Goal: Information Seeking & Learning: Learn about a topic

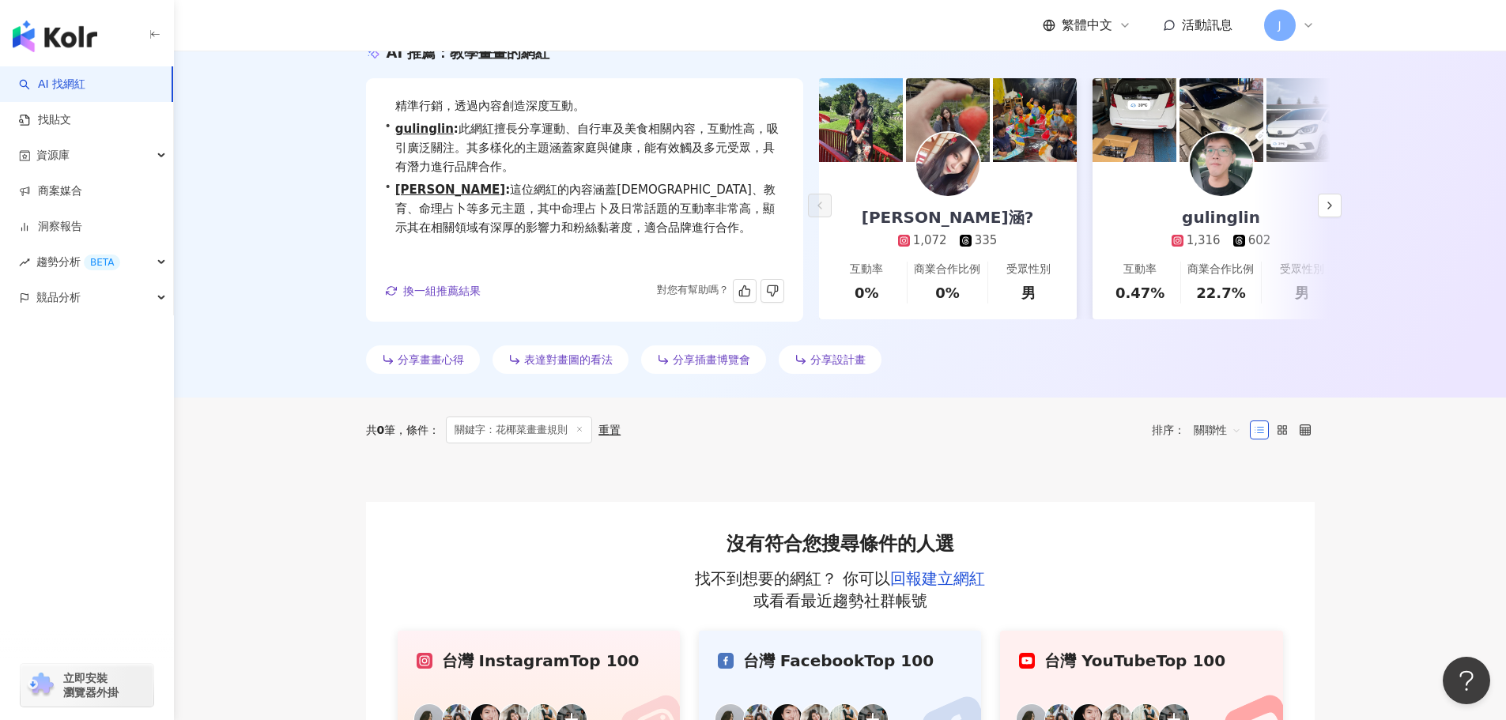
scroll to position [37, 0]
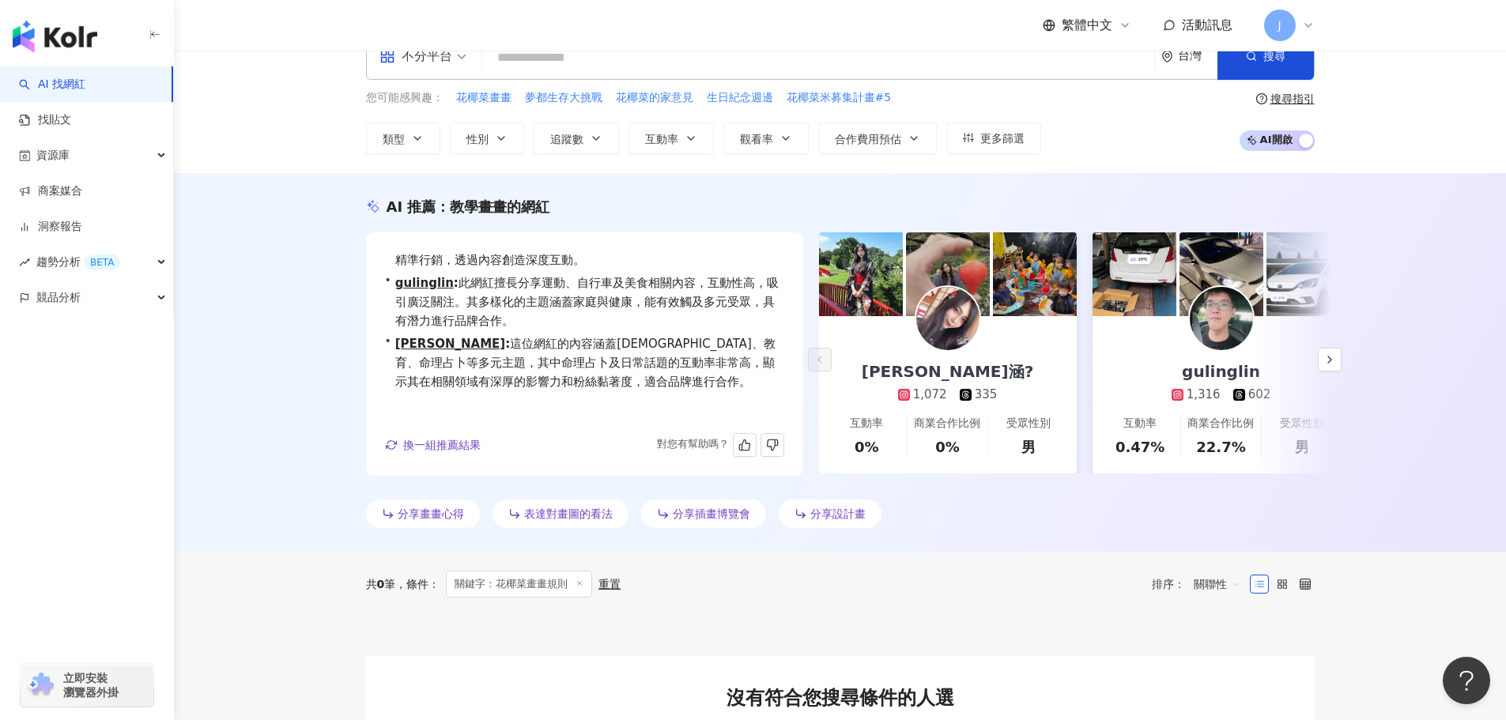
drag, startPoint x: 414, startPoint y: 444, endPoint x: 417, endPoint y: 435, distance: 9.0
click at [414, 444] on span "換一組推薦結果" at bounding box center [441, 445] width 77 height 13
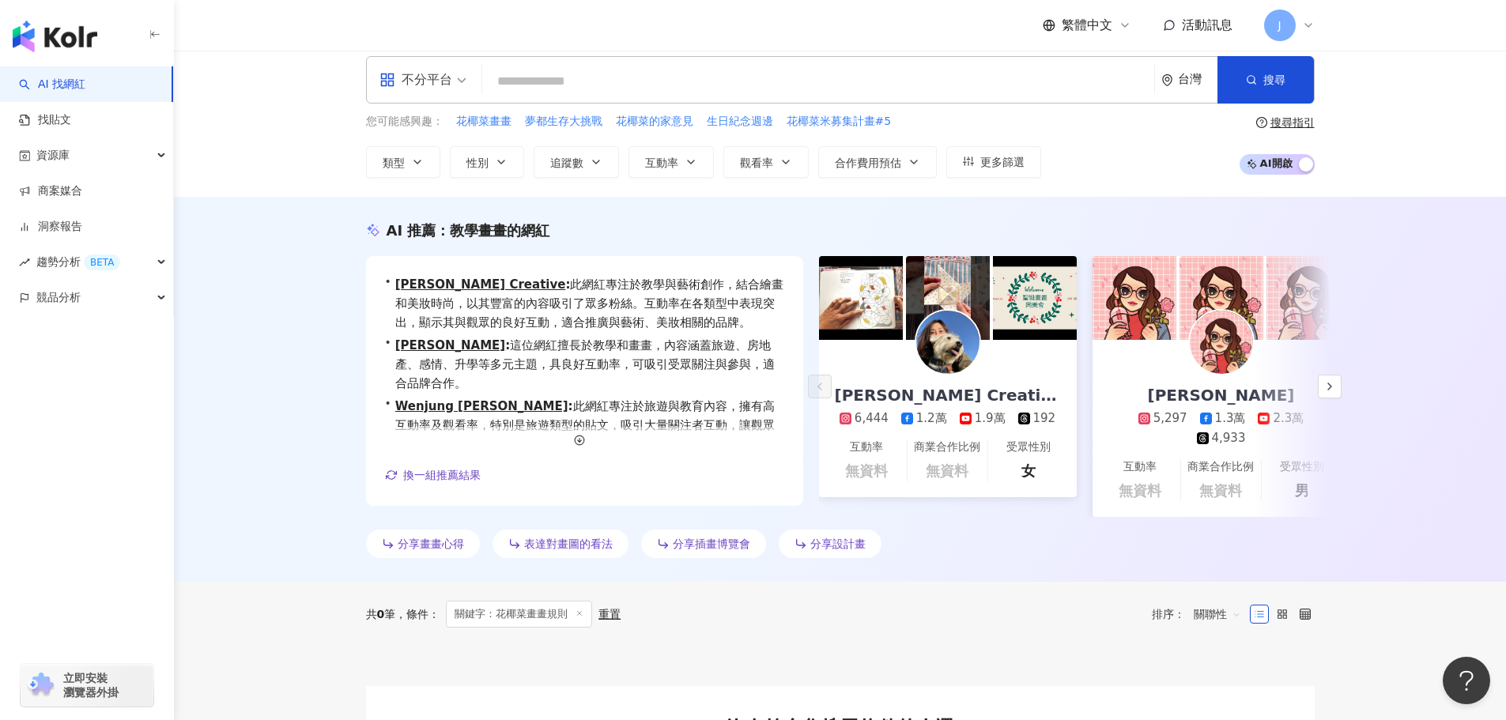
scroll to position [0, 0]
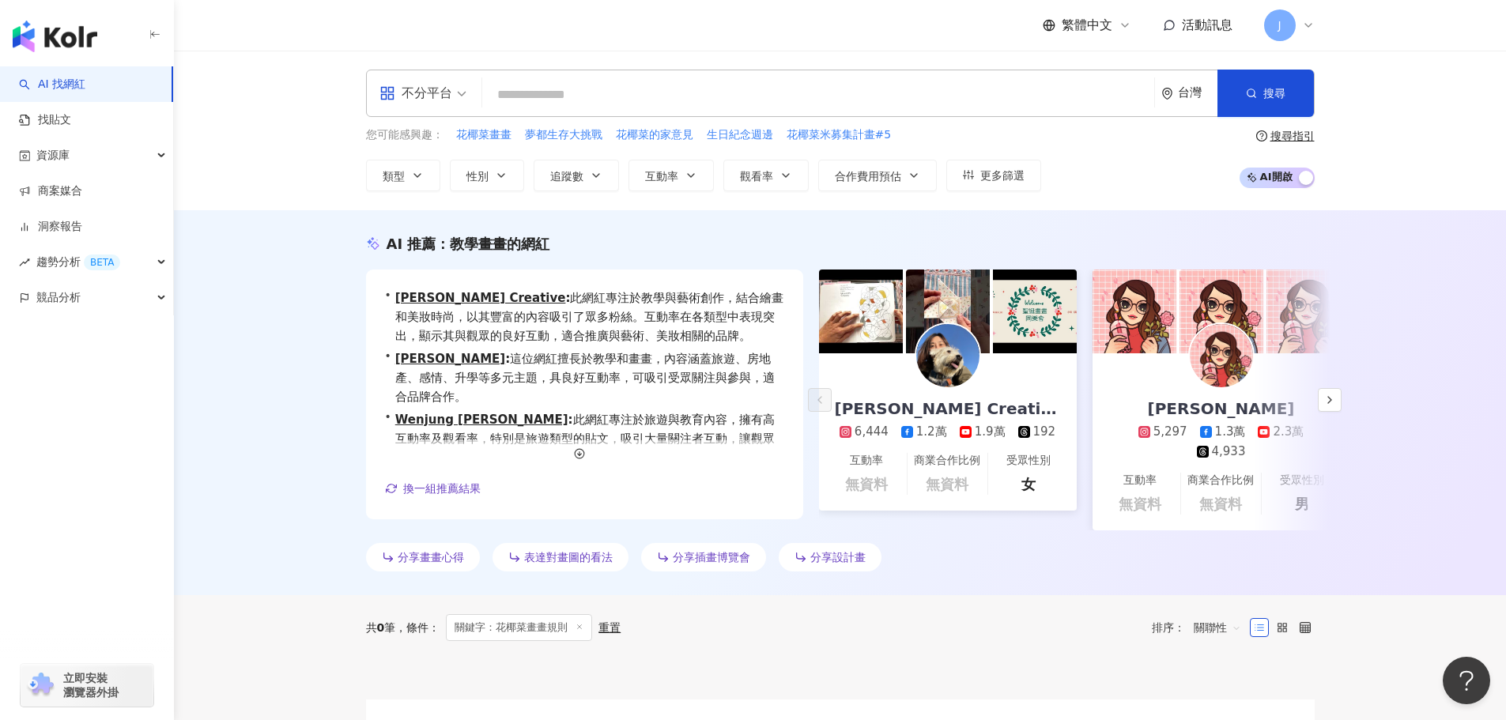
click at [522, 99] on input "search" at bounding box center [817, 95] width 659 height 30
click at [567, 100] on input "search" at bounding box center [817, 95] width 659 height 30
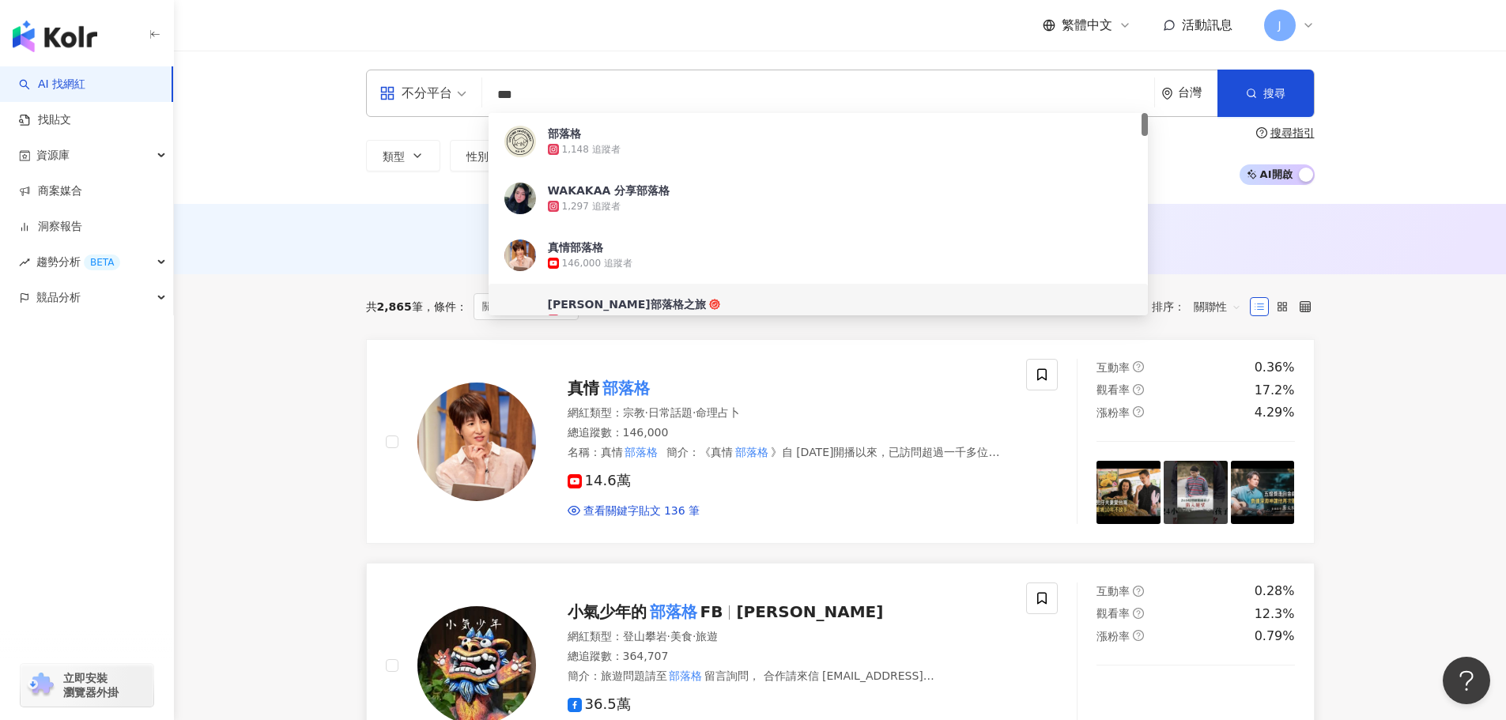
type input "***"
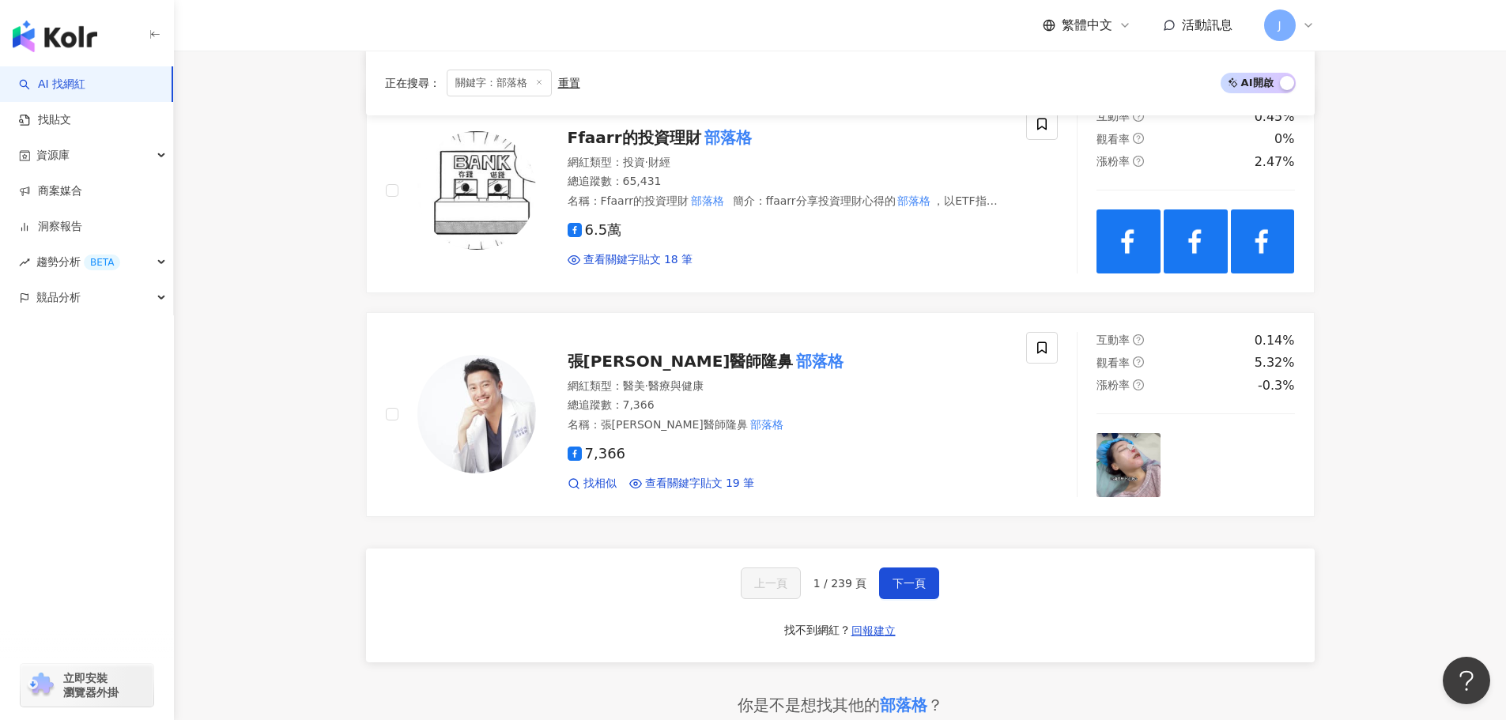
scroll to position [2608, 0]
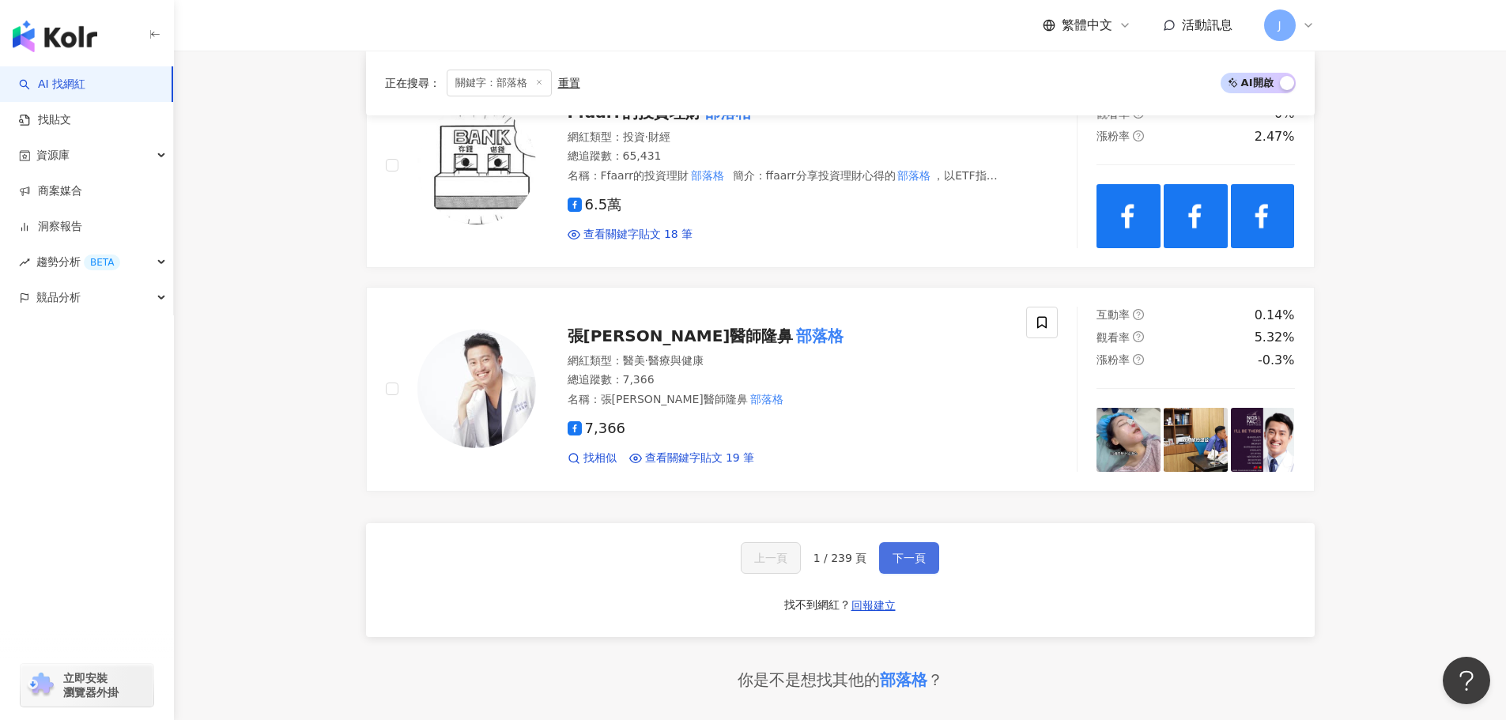
drag, startPoint x: 912, startPoint y: 540, endPoint x: 900, endPoint y: 528, distance: 16.8
click at [912, 552] on span "下一頁" at bounding box center [908, 558] width 33 height 13
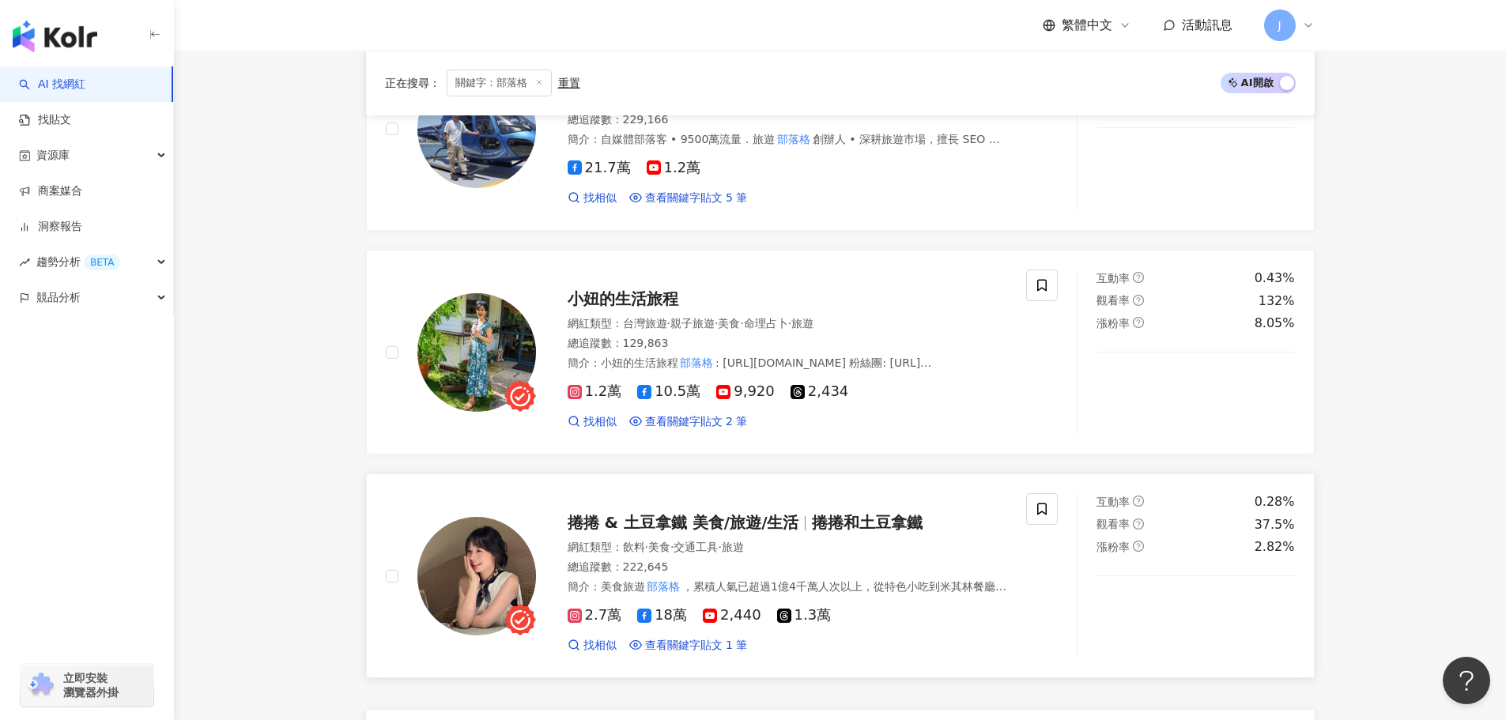
scroll to position [2674, 0]
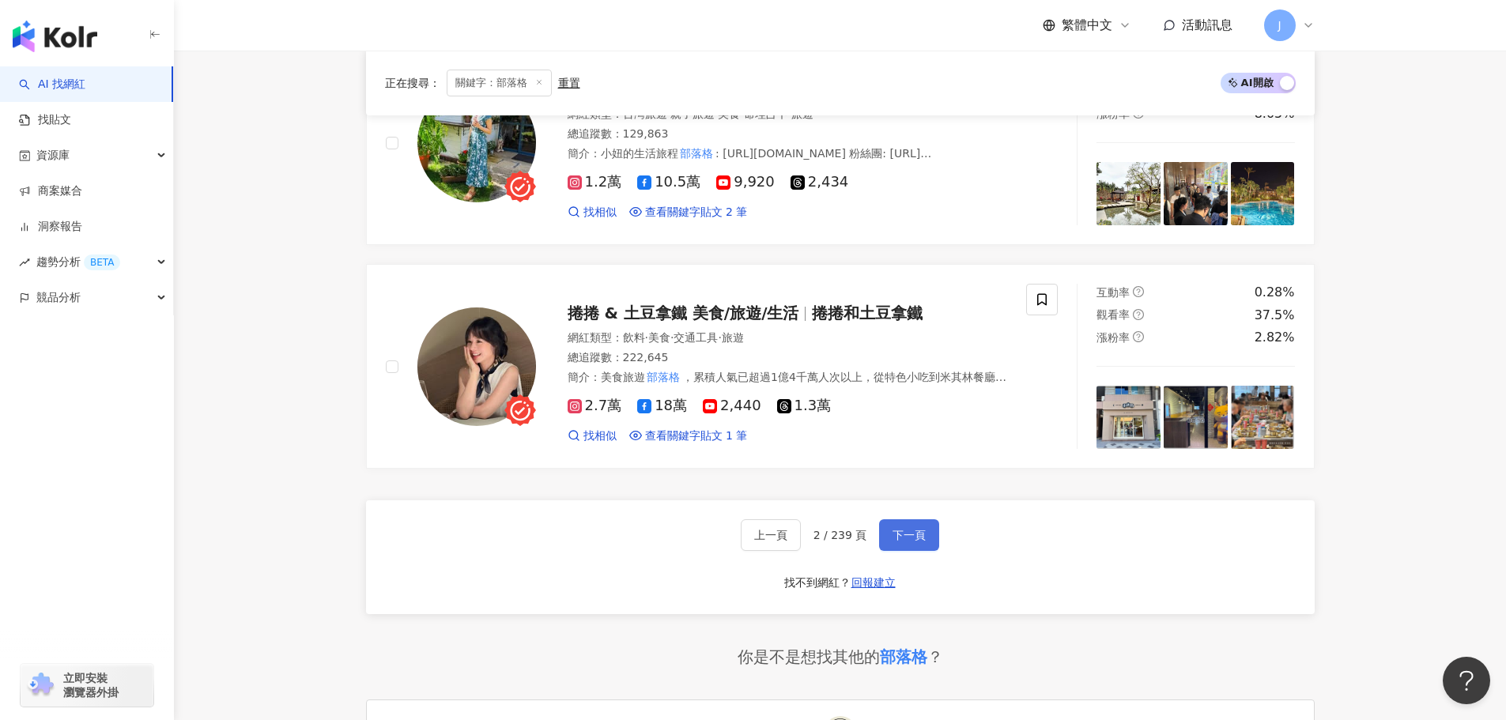
click at [907, 535] on span "下一頁" at bounding box center [908, 535] width 33 height 13
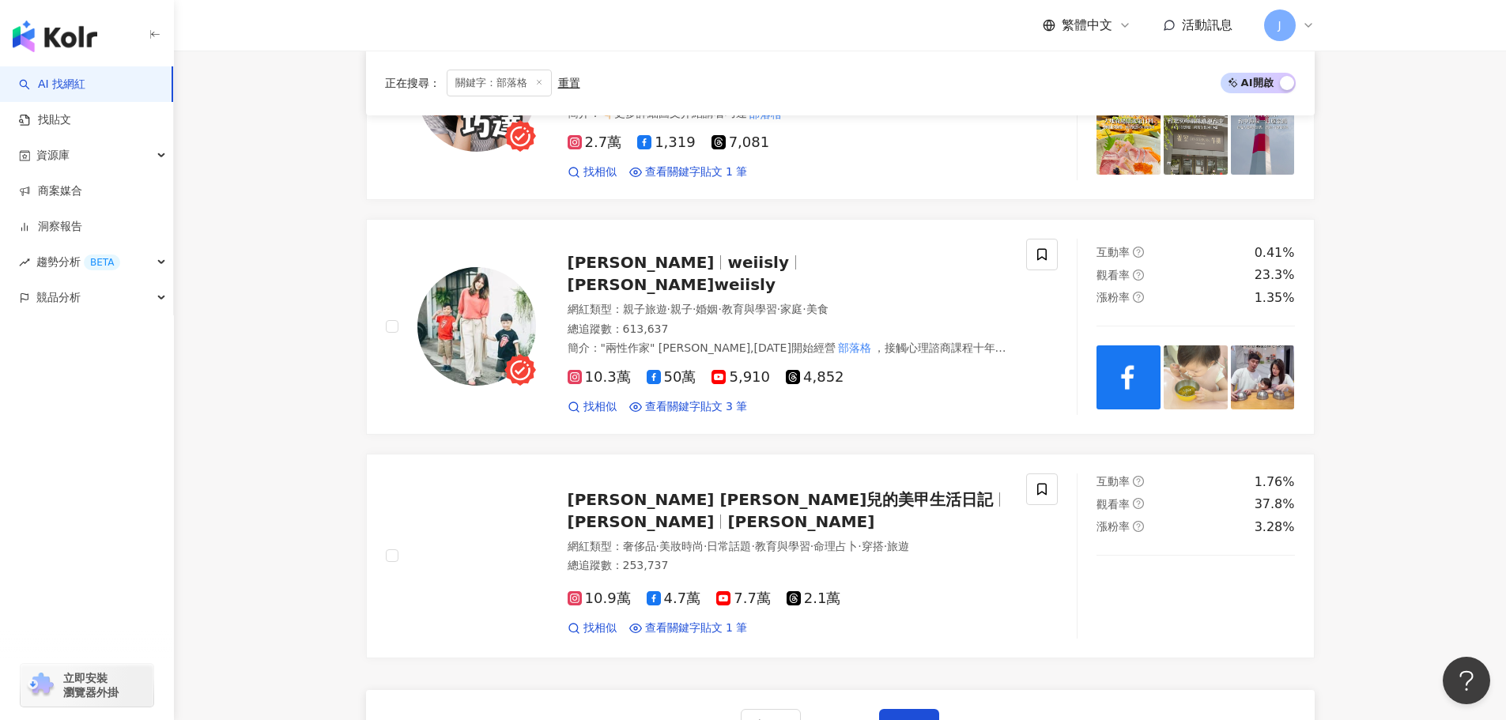
scroll to position [2389, 0]
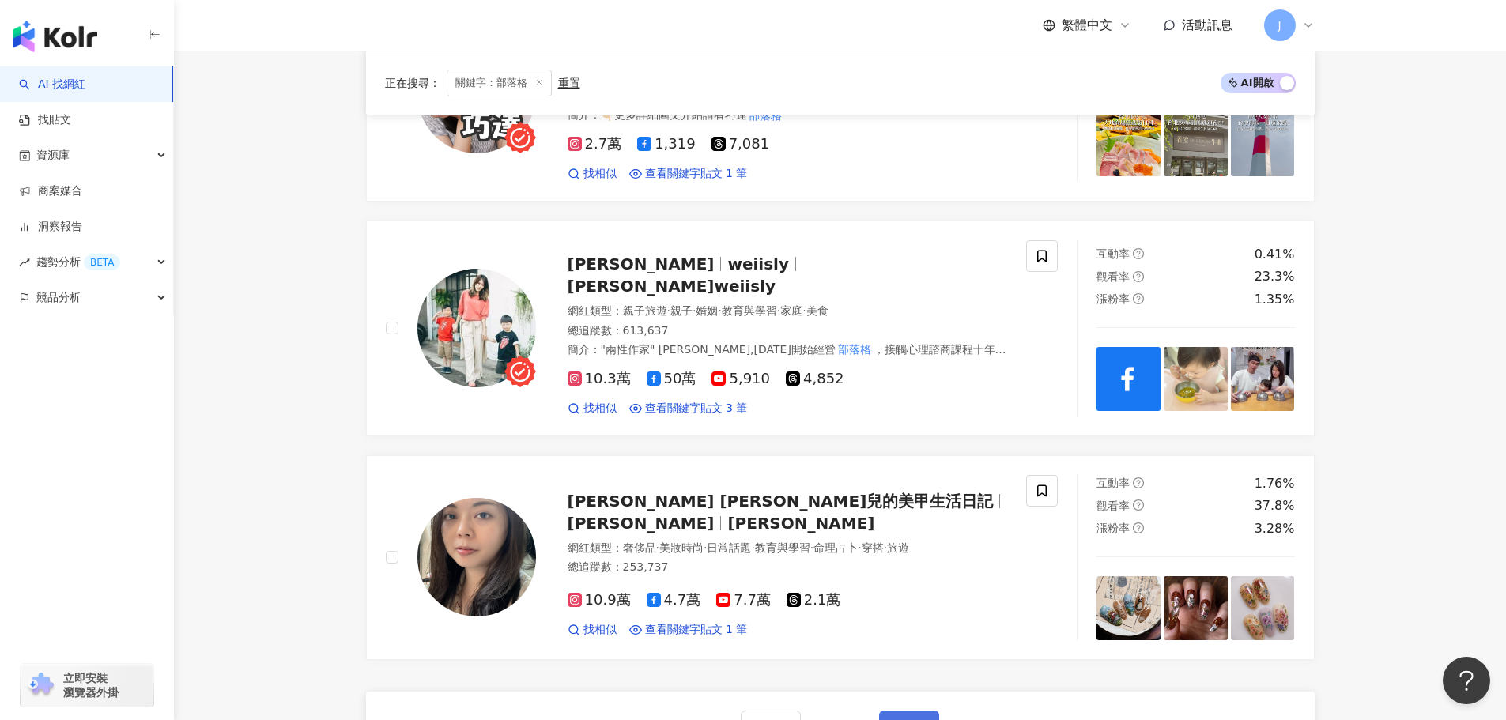
click at [902, 719] on span "下一頁" at bounding box center [908, 726] width 33 height 13
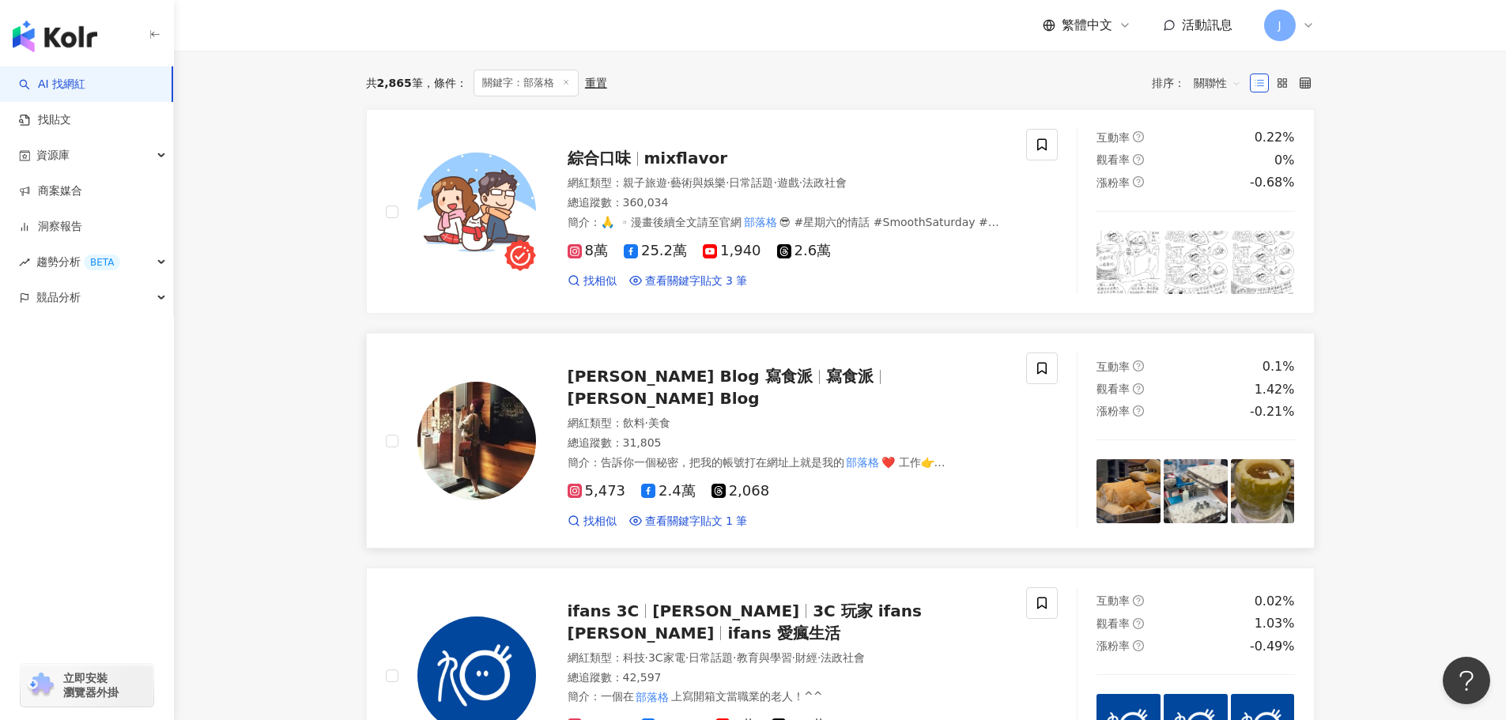
scroll to position [0, 0]
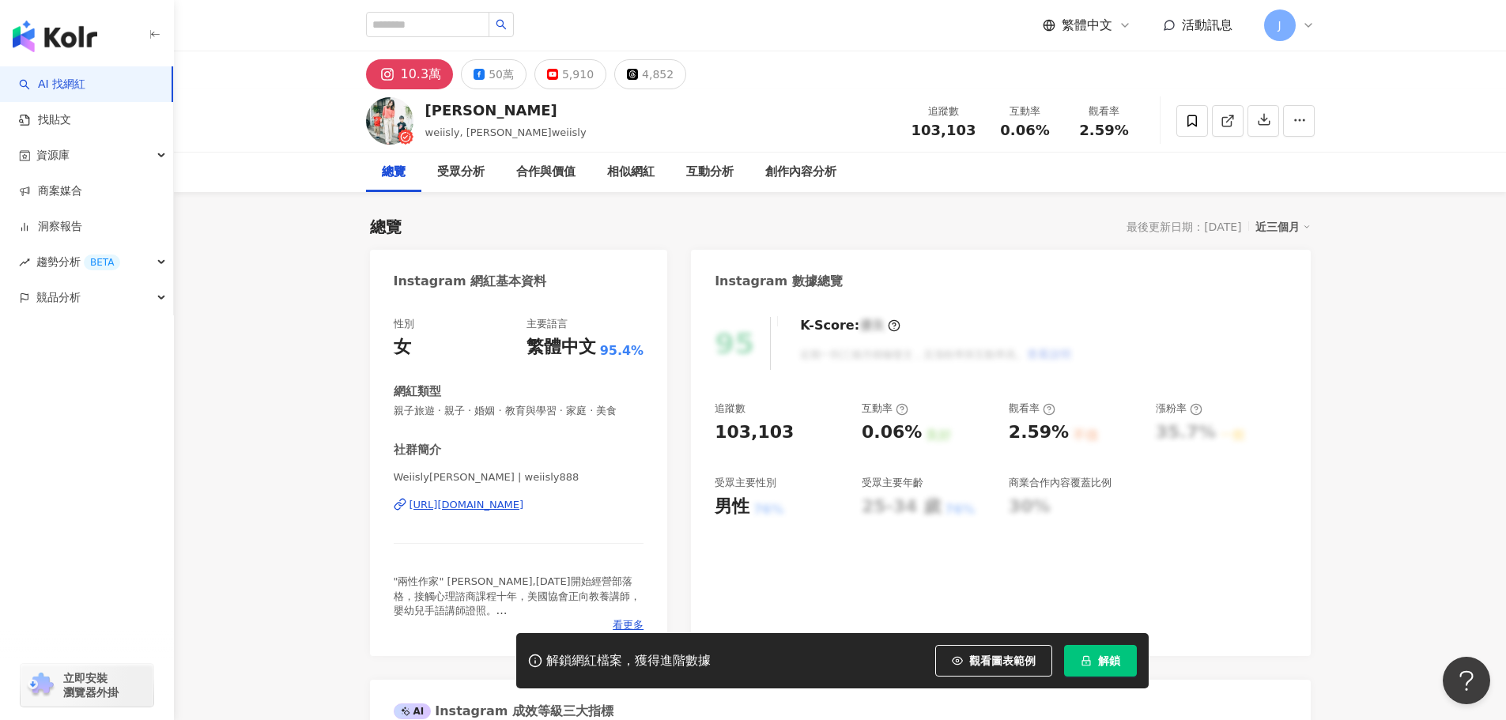
drag, startPoint x: 390, startPoint y: 503, endPoint x: 603, endPoint y: 511, distance: 213.5
click at [603, 511] on div "性別 女 主要語言 繁體中文 95.4% 網紅類型 親子旅遊 · 親子 · 婚姻 · 教育與學習 · 家庭 · 美食 社群簡介 Weiisly薇薇 | wei…" at bounding box center [519, 478] width 298 height 355
copy div "https://www.instagram.com/weiisly888/"
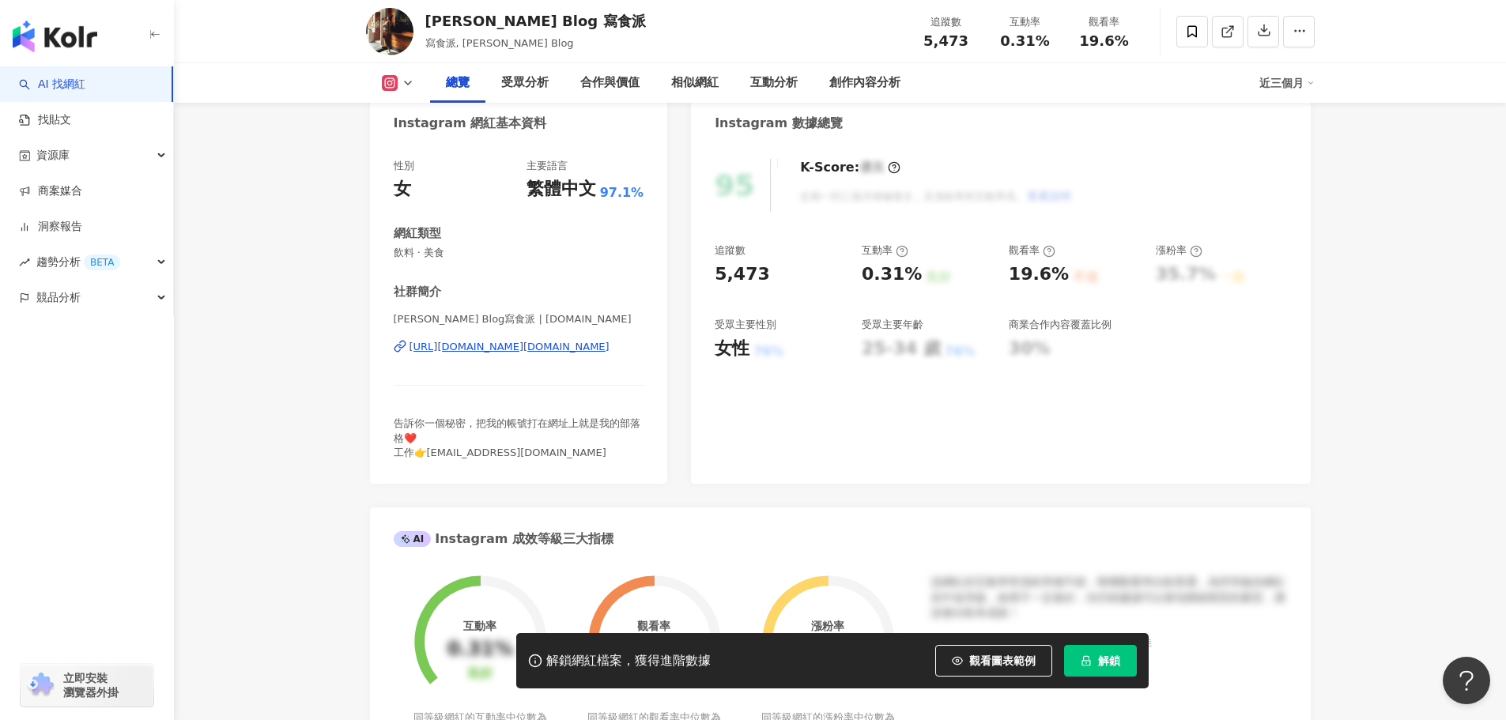
drag, startPoint x: 383, startPoint y: 349, endPoint x: 592, endPoint y: 346, distance: 208.7
click at [592, 346] on div "性別 女 主要語言 繁體中文 97.1% 網紅類型 飲料 · 美食 社群簡介 Lexie’s Blog寫食派 | [DOMAIN_NAME] [URL][DO…" at bounding box center [519, 313] width 298 height 341
copy div "[URL][DOMAIN_NAME][DOMAIN_NAME]"
